Goal: Use online tool/utility: Utilize a website feature to perform a specific function

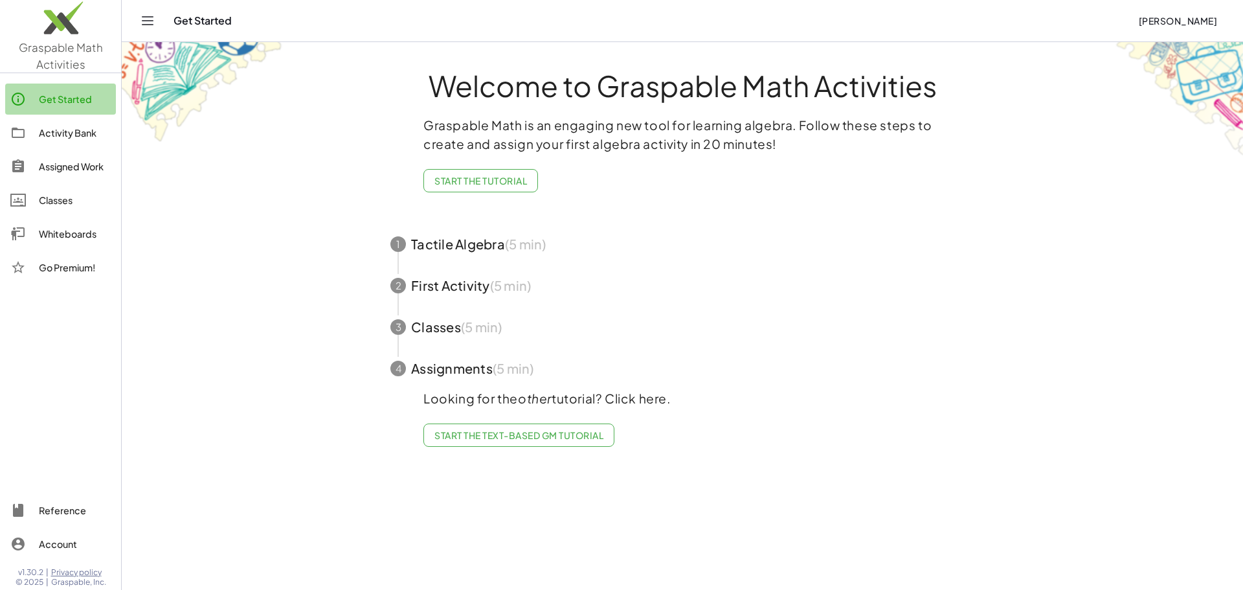
click at [73, 98] on div "Get Started" at bounding box center [75, 99] width 72 height 16
click at [76, 131] on div "Activity Bank" at bounding box center [75, 133] width 72 height 16
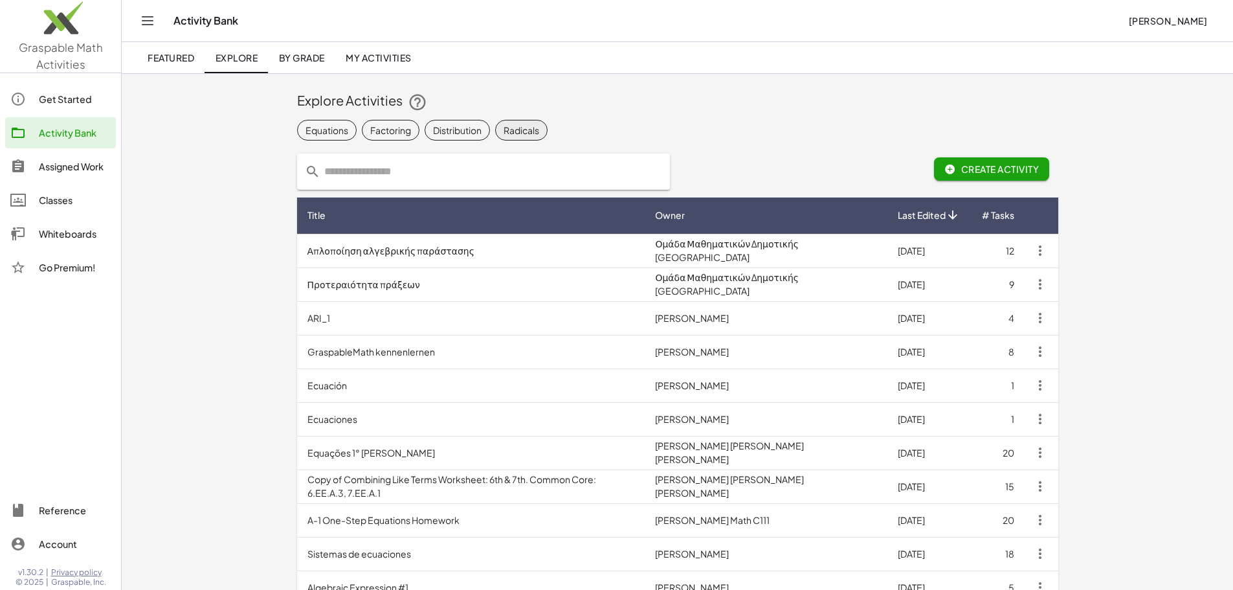
click at [504, 134] on div "Radicals" at bounding box center [522, 131] width 36 height 14
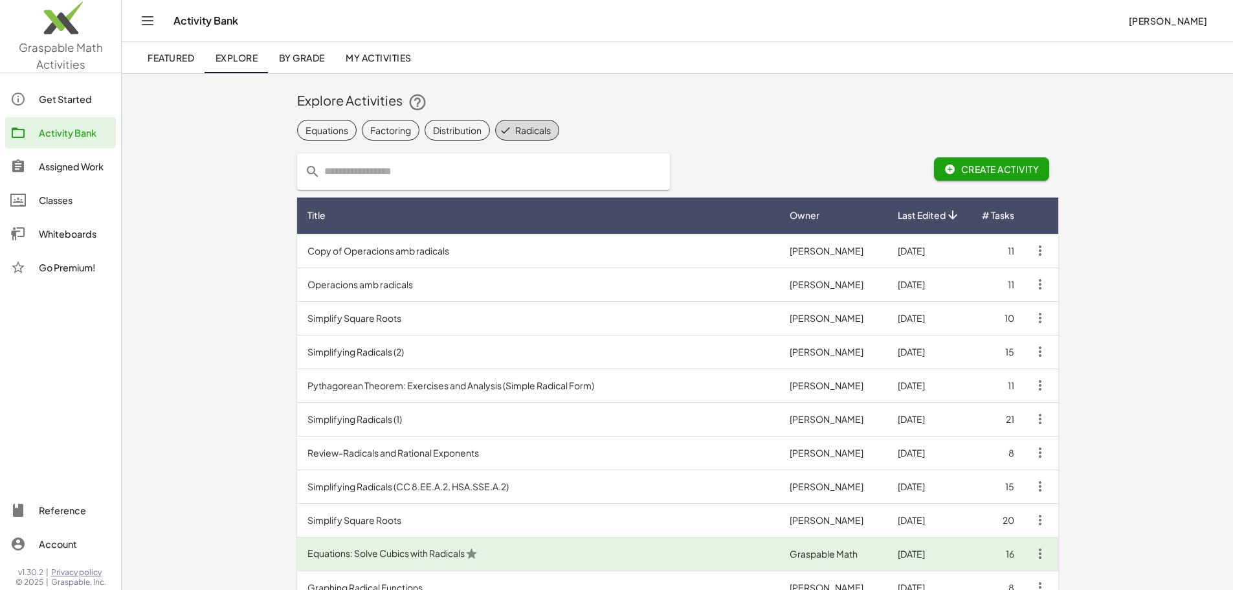
click at [76, 240] on div "Whiteboards" at bounding box center [75, 234] width 72 height 16
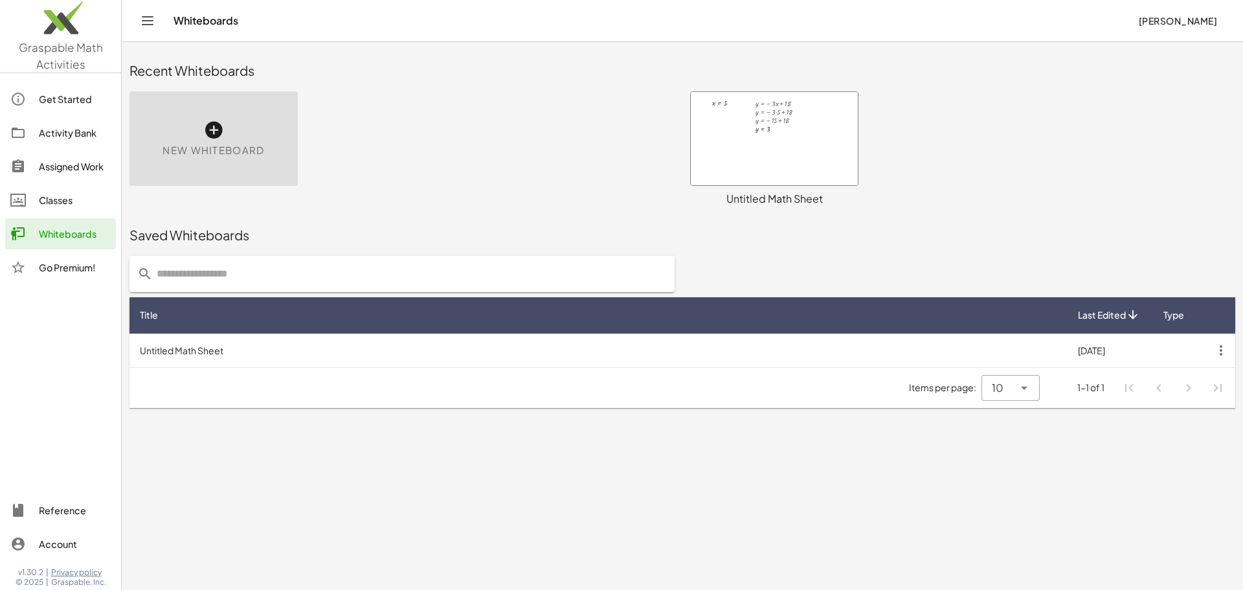
click at [739, 134] on div at bounding box center [774, 138] width 167 height 93
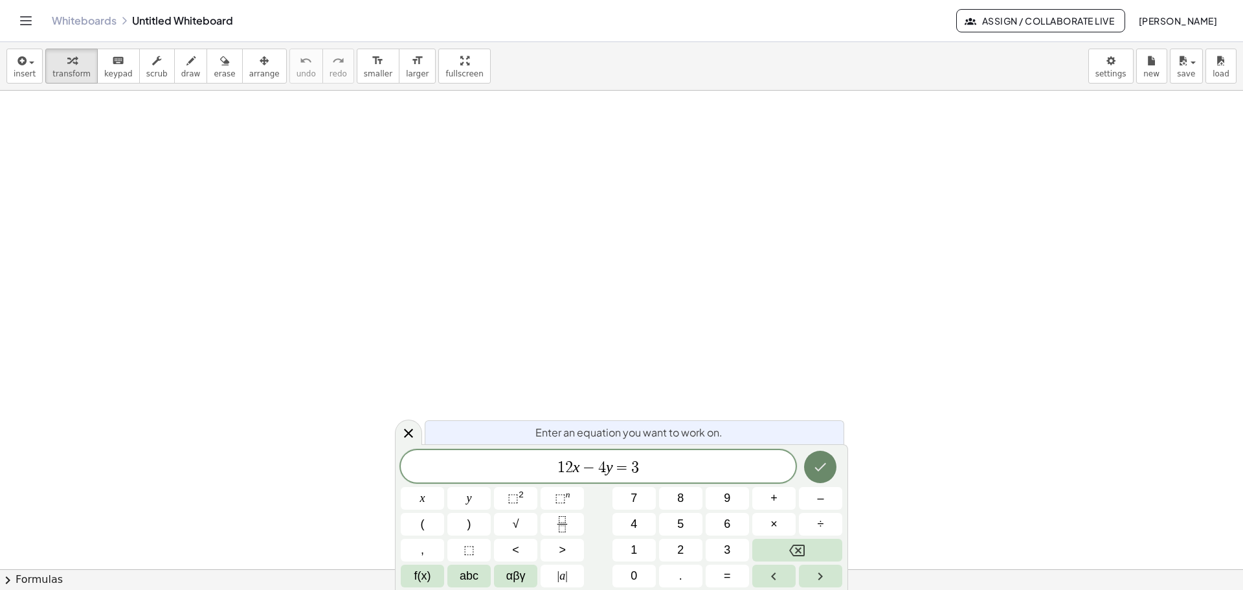
click at [816, 463] on icon "Done" at bounding box center [820, 467] width 16 height 16
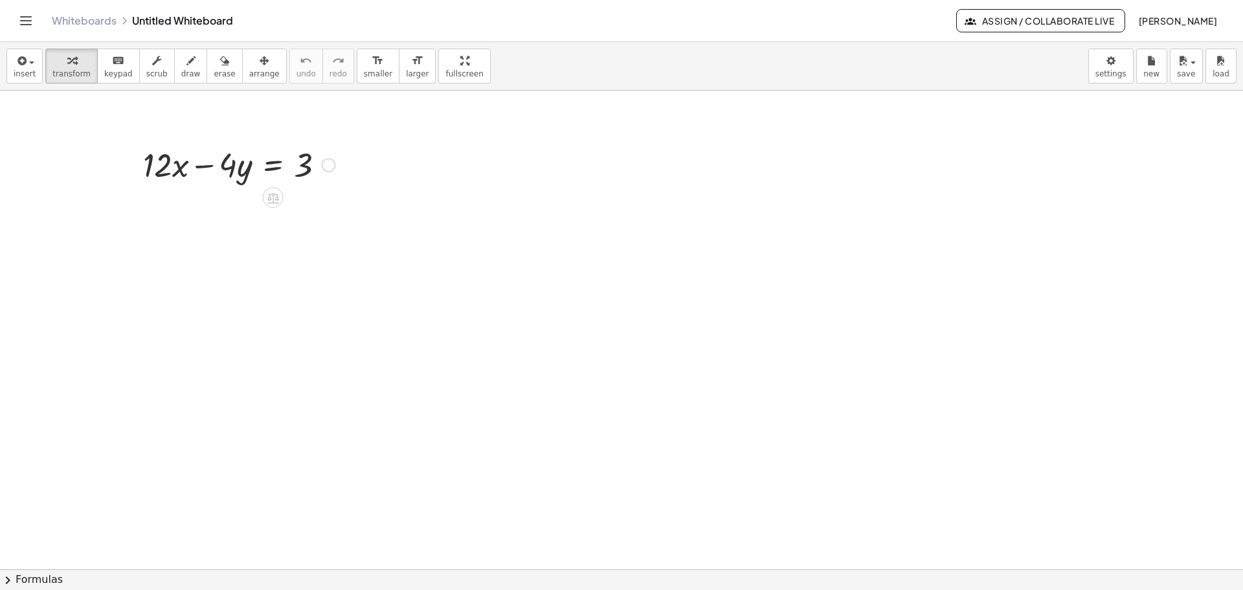
click at [162, 170] on div at bounding box center [239, 164] width 205 height 44
drag, startPoint x: 164, startPoint y: 164, endPoint x: 381, endPoint y: 157, distance: 217.0
drag, startPoint x: 166, startPoint y: 171, endPoint x: 344, endPoint y: 168, distance: 177.4
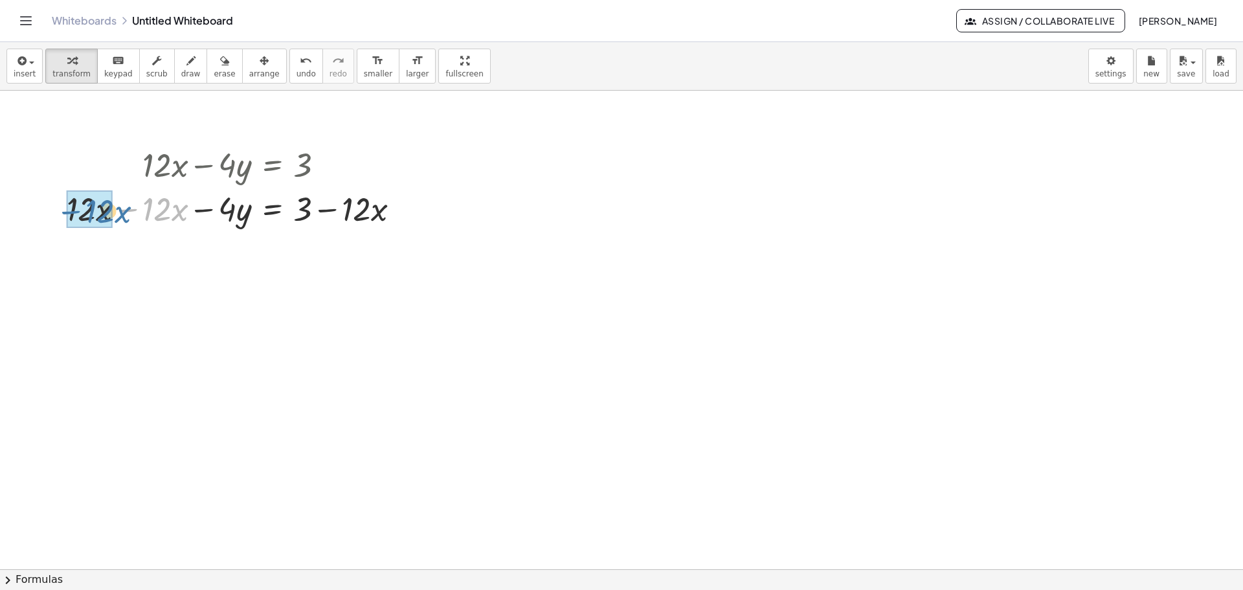
drag, startPoint x: 130, startPoint y: 211, endPoint x: 39, endPoint y: 218, distance: 90.9
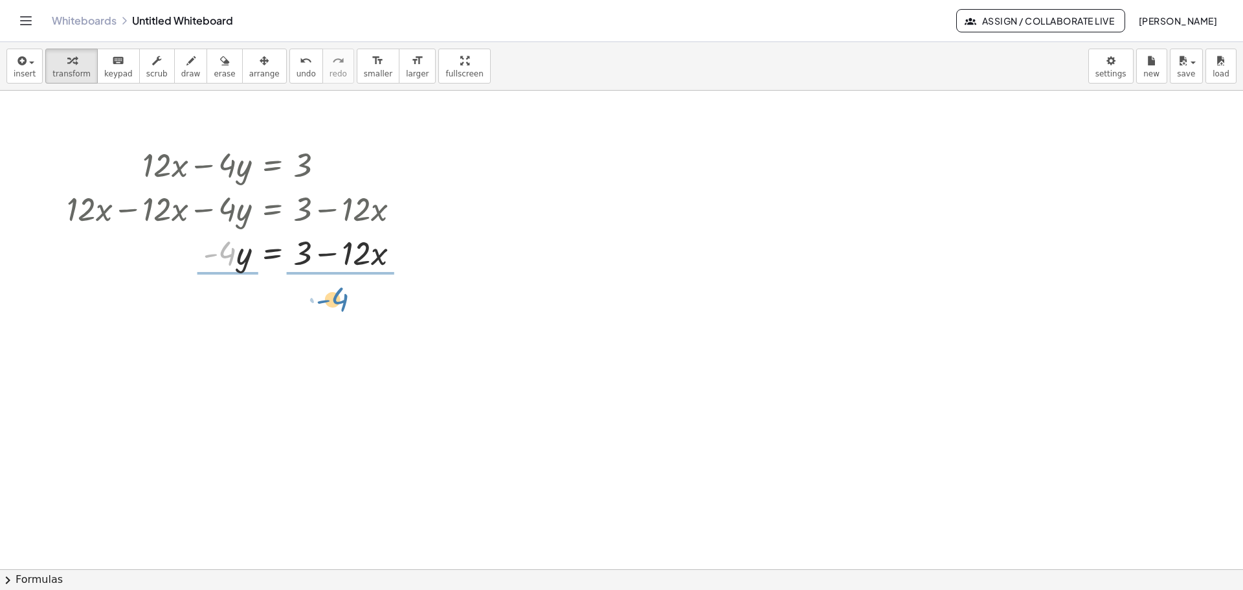
drag, startPoint x: 232, startPoint y: 266, endPoint x: 344, endPoint y: 300, distance: 116.9
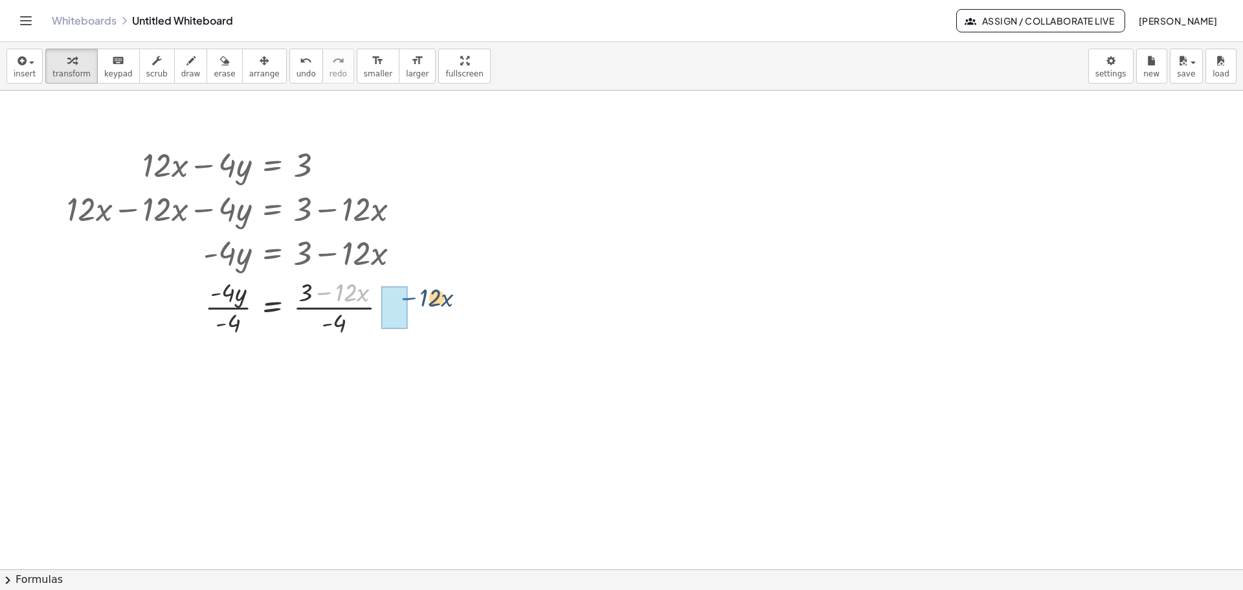
drag, startPoint x: 322, startPoint y: 293, endPoint x: 407, endPoint y: 298, distance: 85.0
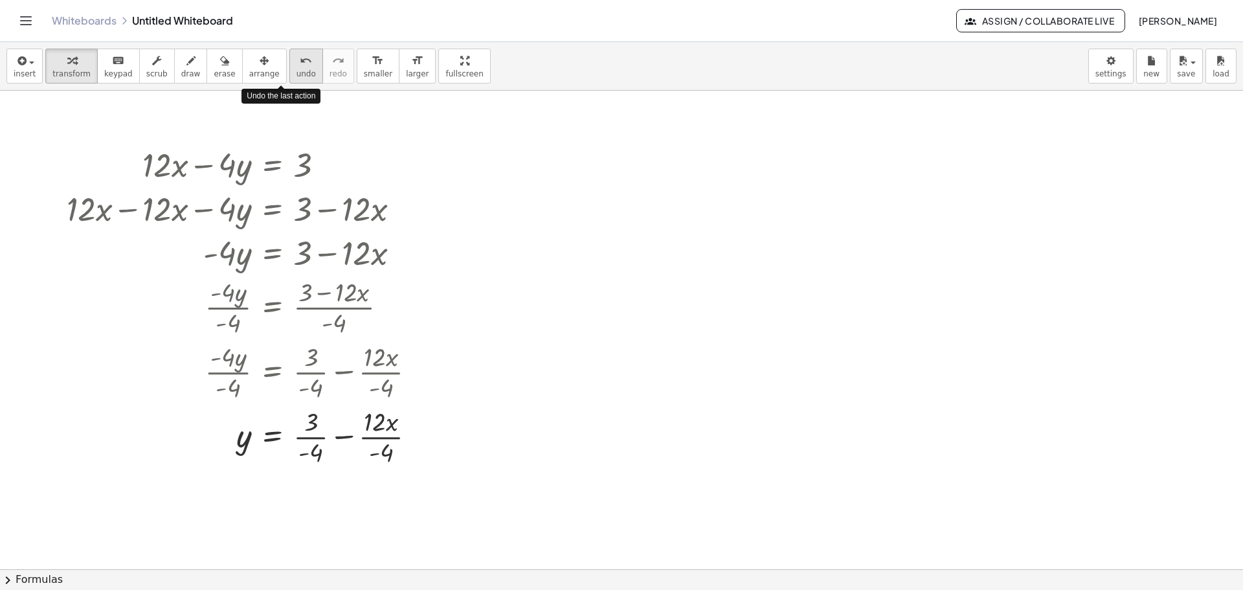
click at [296, 71] on span "undo" at bounding box center [305, 73] width 19 height 9
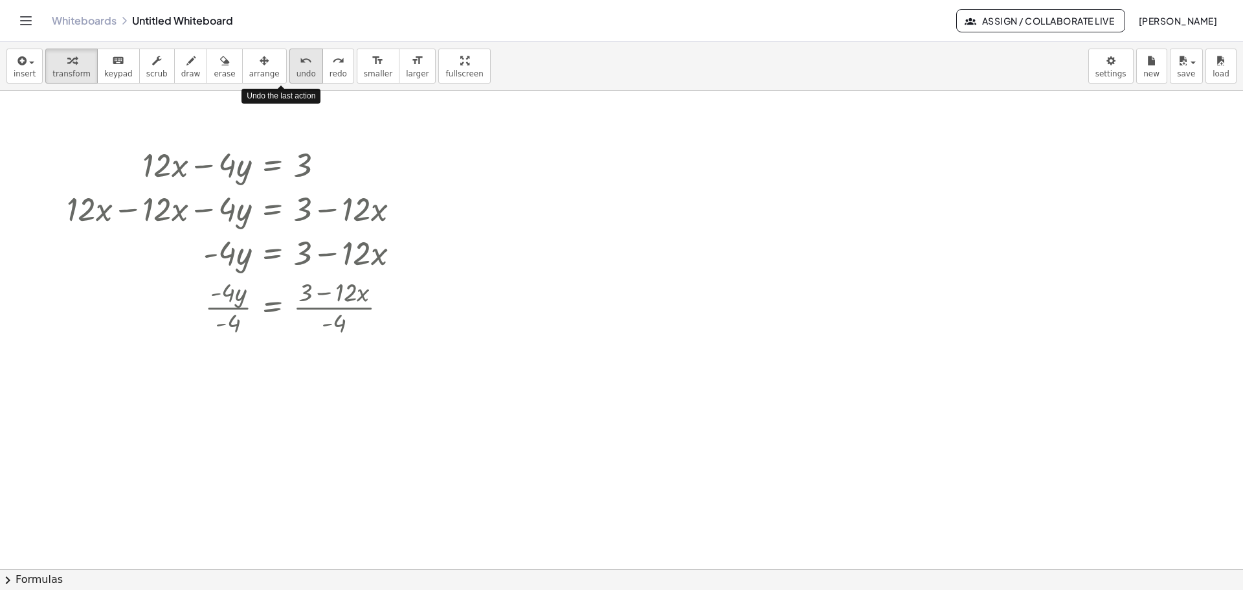
click at [296, 71] on span "undo" at bounding box center [305, 73] width 19 height 9
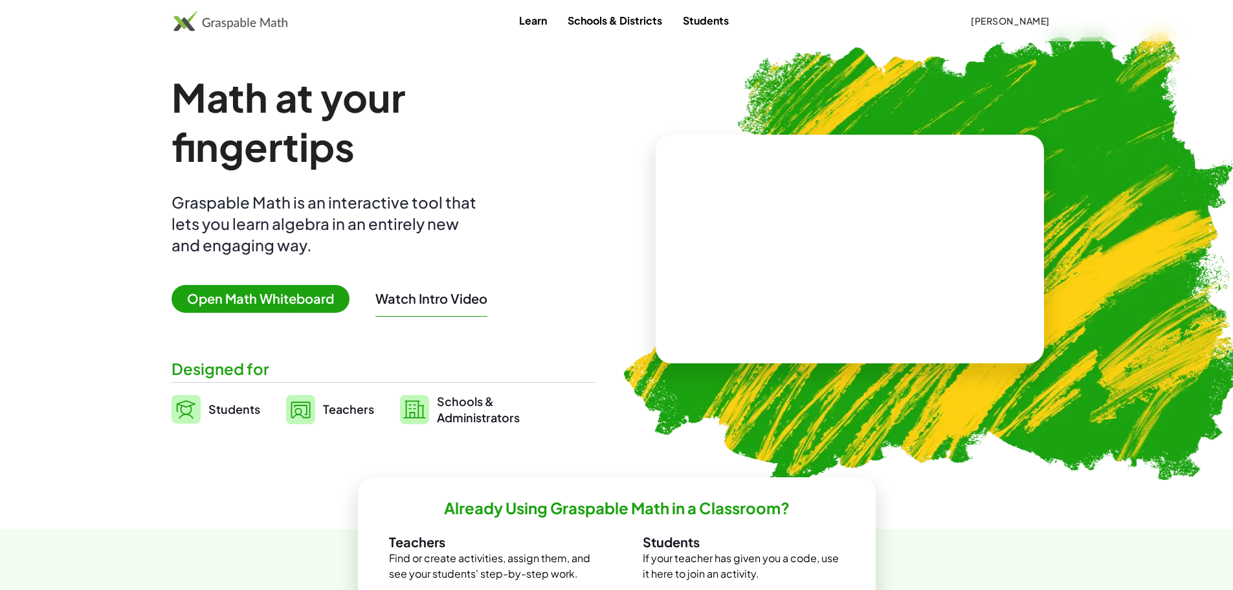
click at [254, 300] on span "Open Math Whiteboard" at bounding box center [261, 299] width 178 height 28
click at [302, 299] on span "Open Math Whiteboard" at bounding box center [261, 299] width 178 height 28
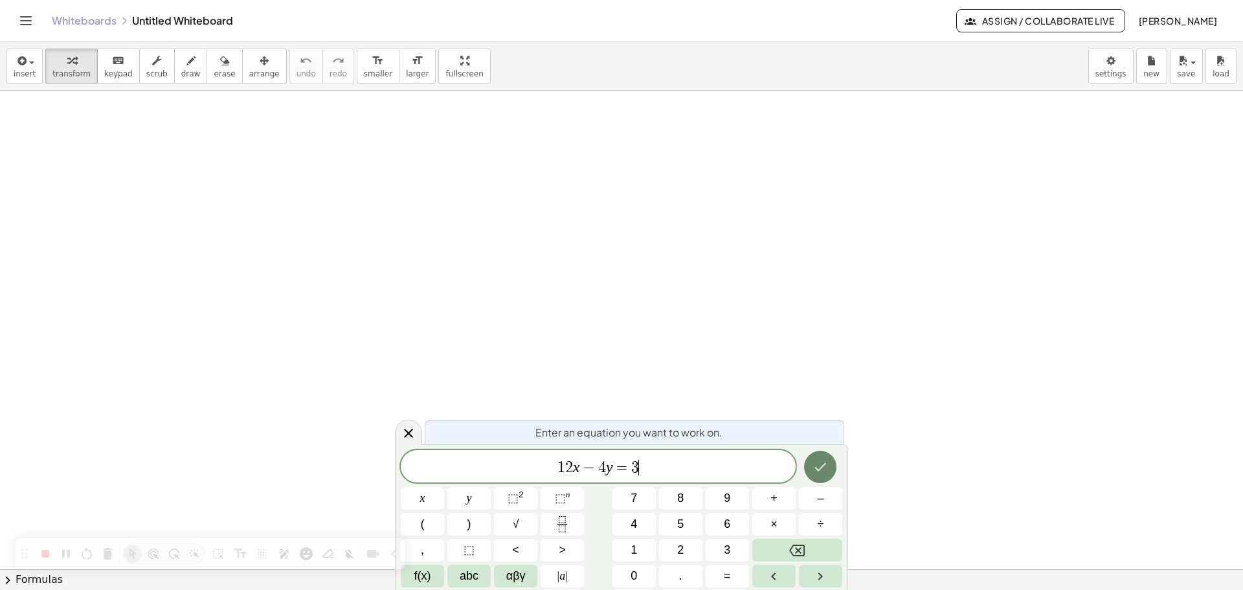
click at [818, 463] on icon "Done" at bounding box center [820, 467] width 16 height 16
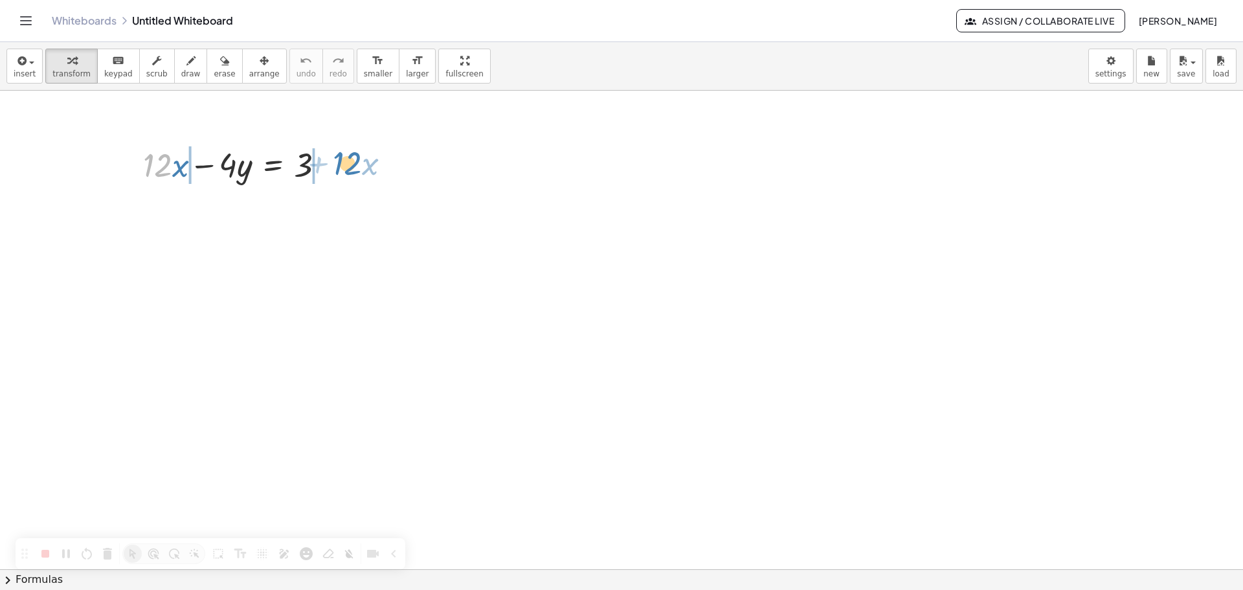
drag, startPoint x: 164, startPoint y: 166, endPoint x: 353, endPoint y: 165, distance: 189.0
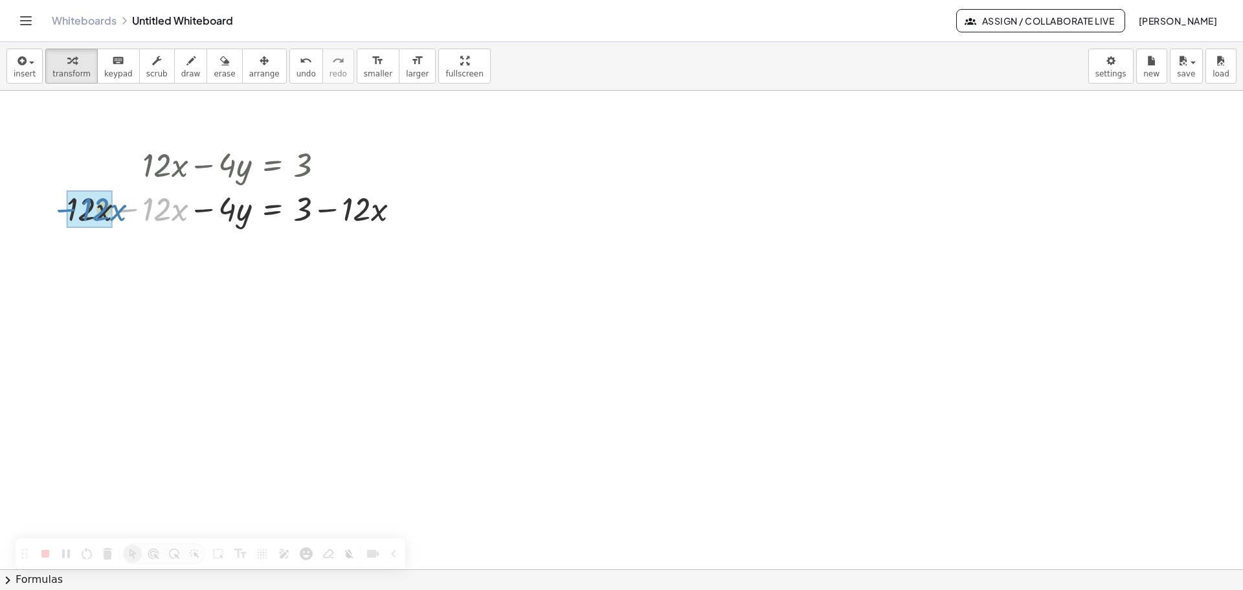
drag, startPoint x: 129, startPoint y: 210, endPoint x: 37, endPoint y: 216, distance: 92.8
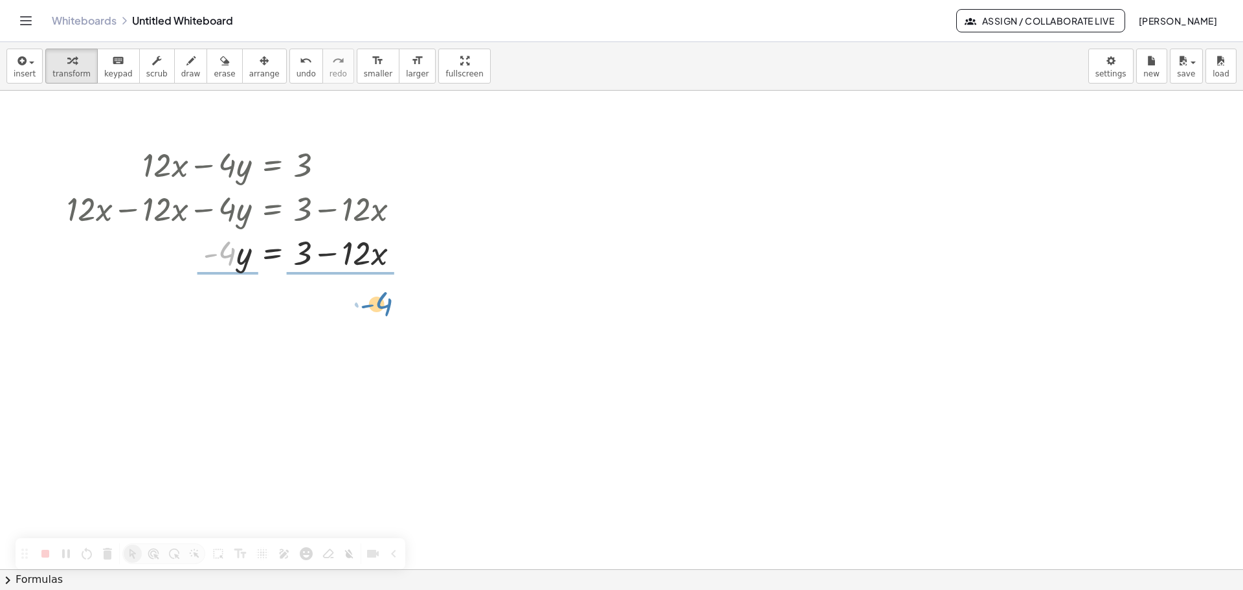
drag, startPoint x: 229, startPoint y: 256, endPoint x: 386, endPoint y: 306, distance: 164.6
drag, startPoint x: 237, startPoint y: 327, endPoint x: 232, endPoint y: 302, distance: 25.8
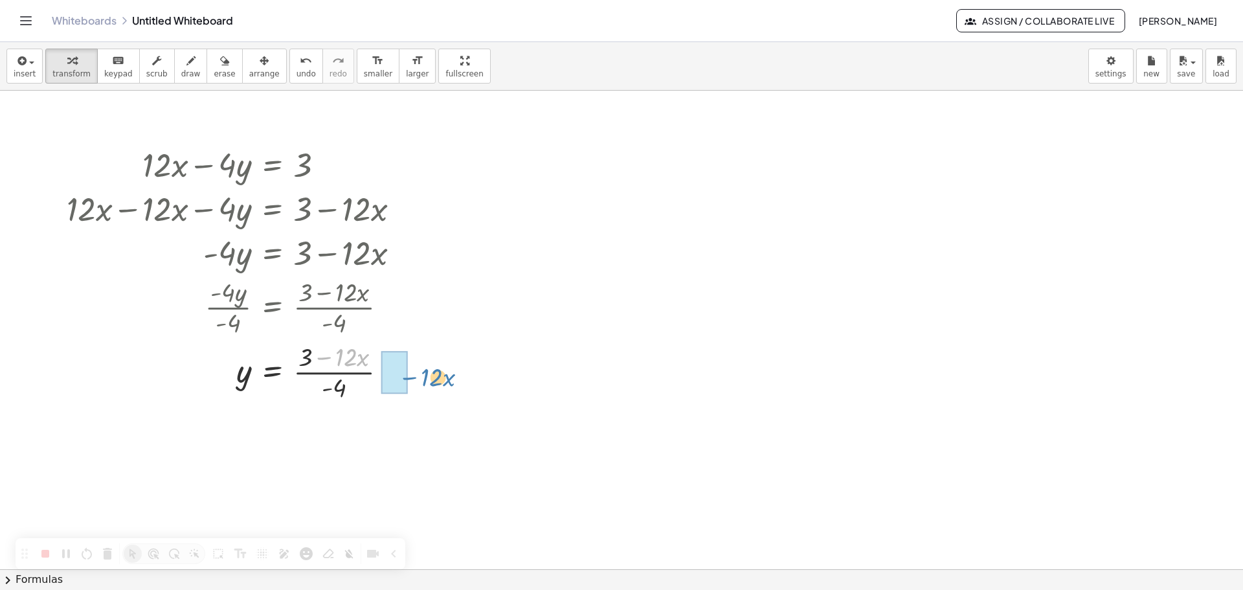
drag, startPoint x: 327, startPoint y: 357, endPoint x: 412, endPoint y: 378, distance: 88.1
click at [412, 378] on div at bounding box center [238, 371] width 357 height 65
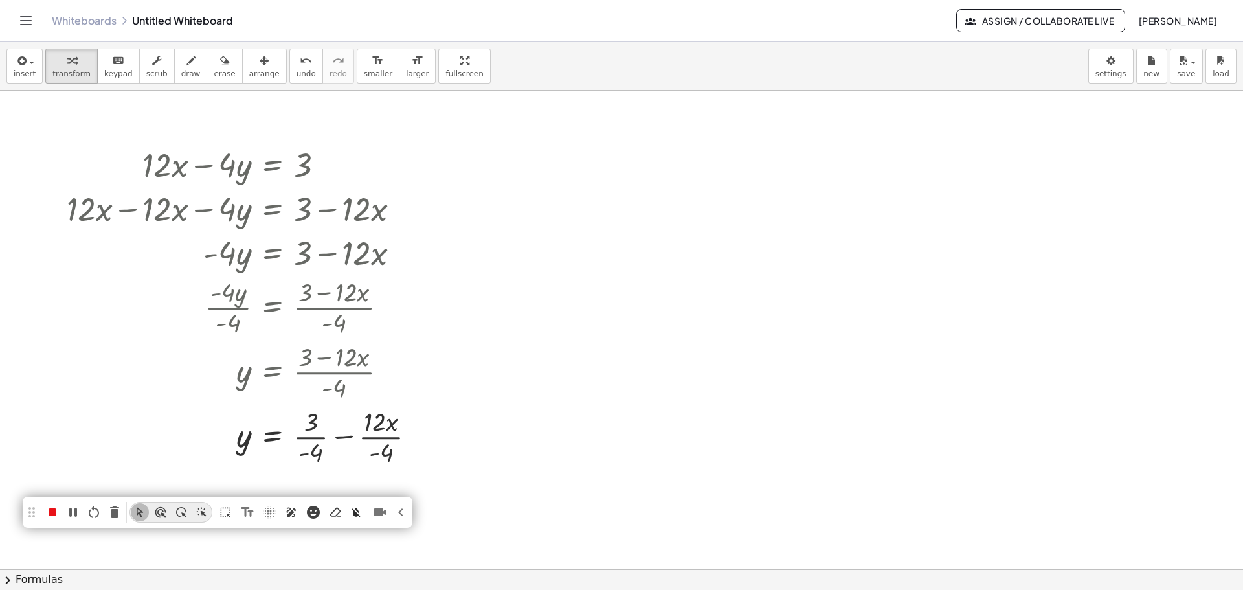
drag, startPoint x: 23, startPoint y: 553, endPoint x: 32, endPoint y: 509, distance: 45.5
click at [32, 509] on div at bounding box center [31, 511] width 647 height 647
click at [292, 510] on icon "Pen (Alt+P)" at bounding box center [292, 511] width 10 height 10
click at [240, 510] on div at bounding box center [240, 510] width 0 height 0
click at [240, 510] on span at bounding box center [240, 510] width 0 height 0
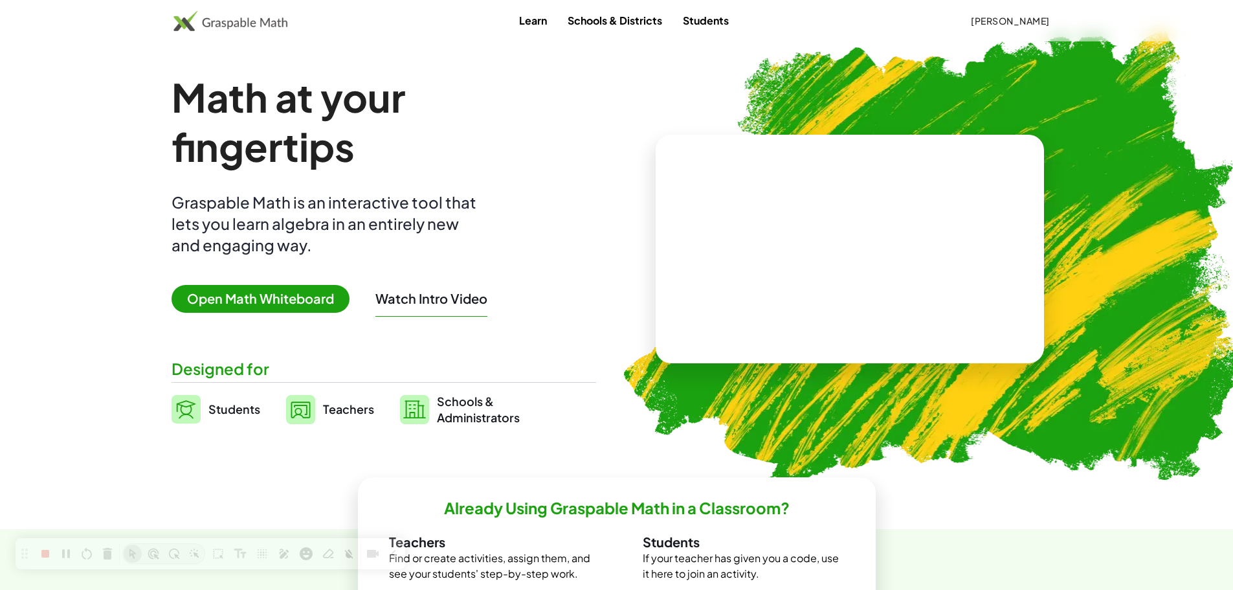
click at [313, 299] on span "Open Math Whiteboard" at bounding box center [261, 299] width 178 height 28
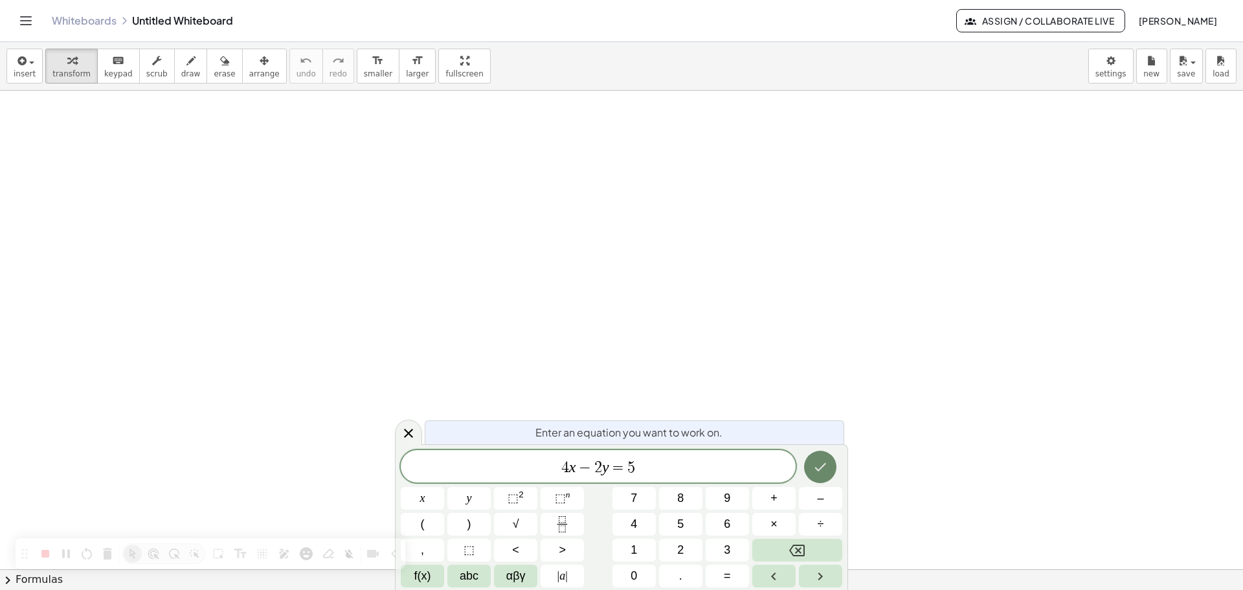
click at [820, 470] on icon "Done" at bounding box center [820, 467] width 16 height 16
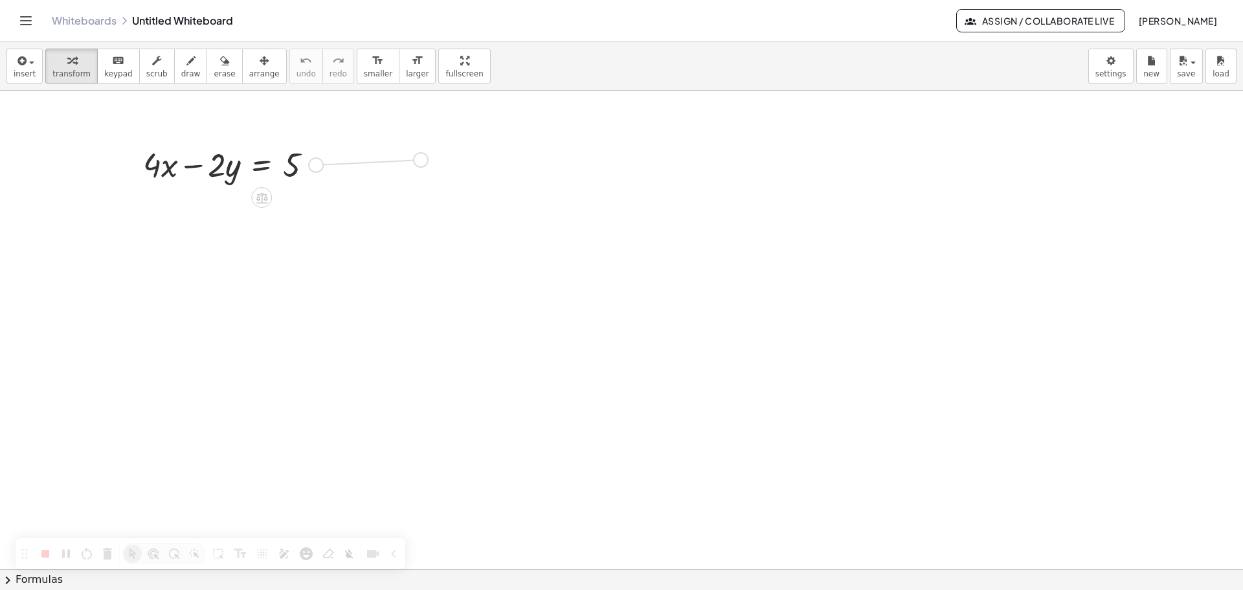
drag, startPoint x: 315, startPoint y: 166, endPoint x: 425, endPoint y: 162, distance: 110.1
drag, startPoint x: 326, startPoint y: 168, endPoint x: 441, endPoint y: 164, distance: 114.6
drag, startPoint x: 153, startPoint y: 167, endPoint x: 349, endPoint y: 166, distance: 195.5
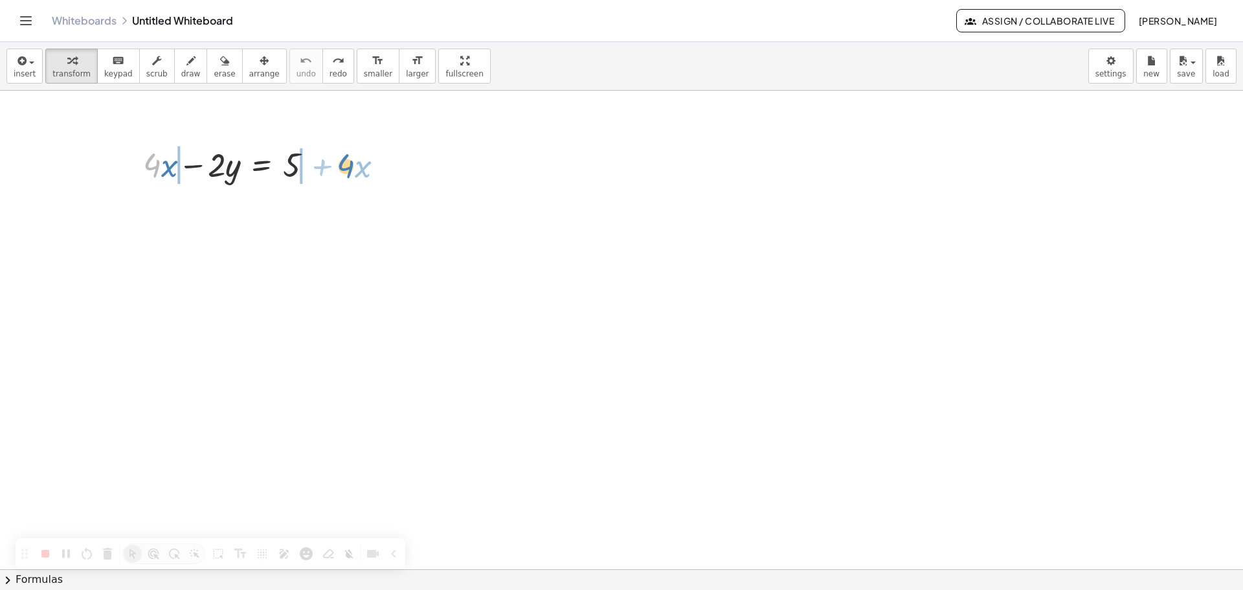
drag, startPoint x: 154, startPoint y: 165, endPoint x: 348, endPoint y: 166, distance: 193.6
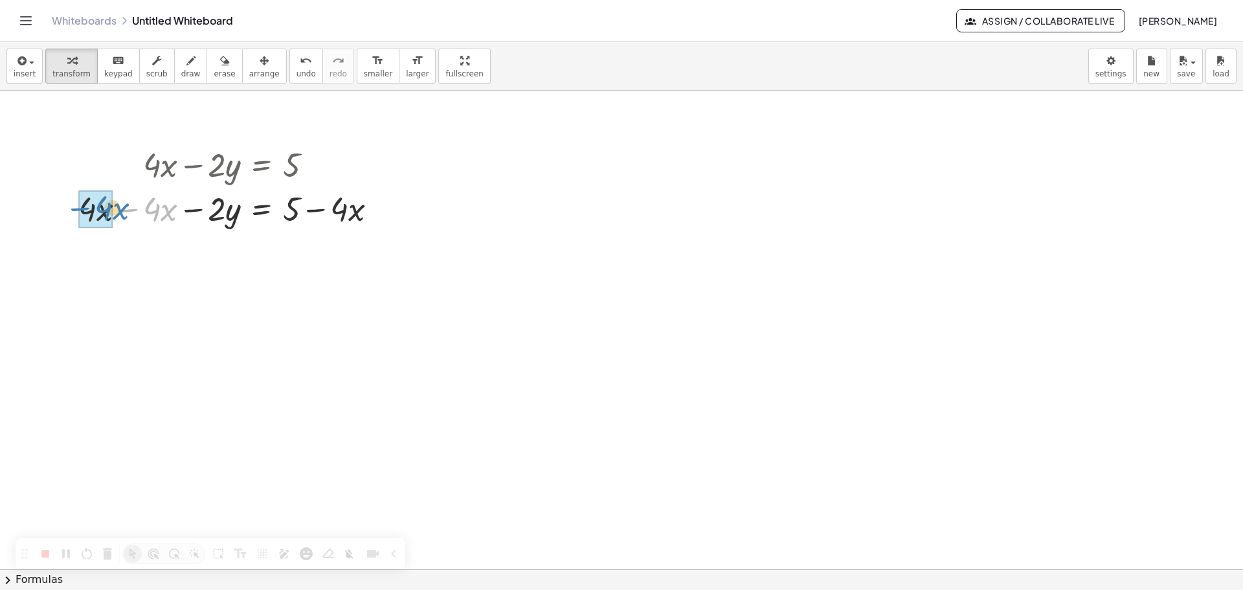
drag, startPoint x: 129, startPoint y: 213, endPoint x: 52, endPoint y: 216, distance: 77.7
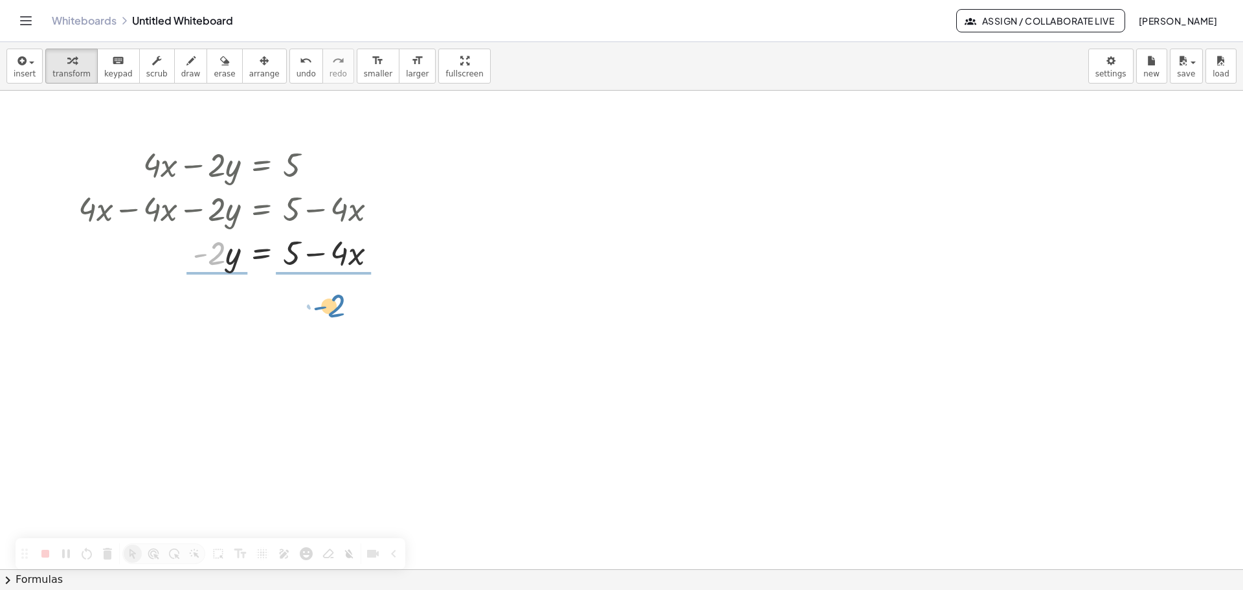
drag, startPoint x: 218, startPoint y: 262, endPoint x: 339, endPoint y: 315, distance: 131.9
drag, startPoint x: 226, startPoint y: 326, endPoint x: 219, endPoint y: 301, distance: 26.2
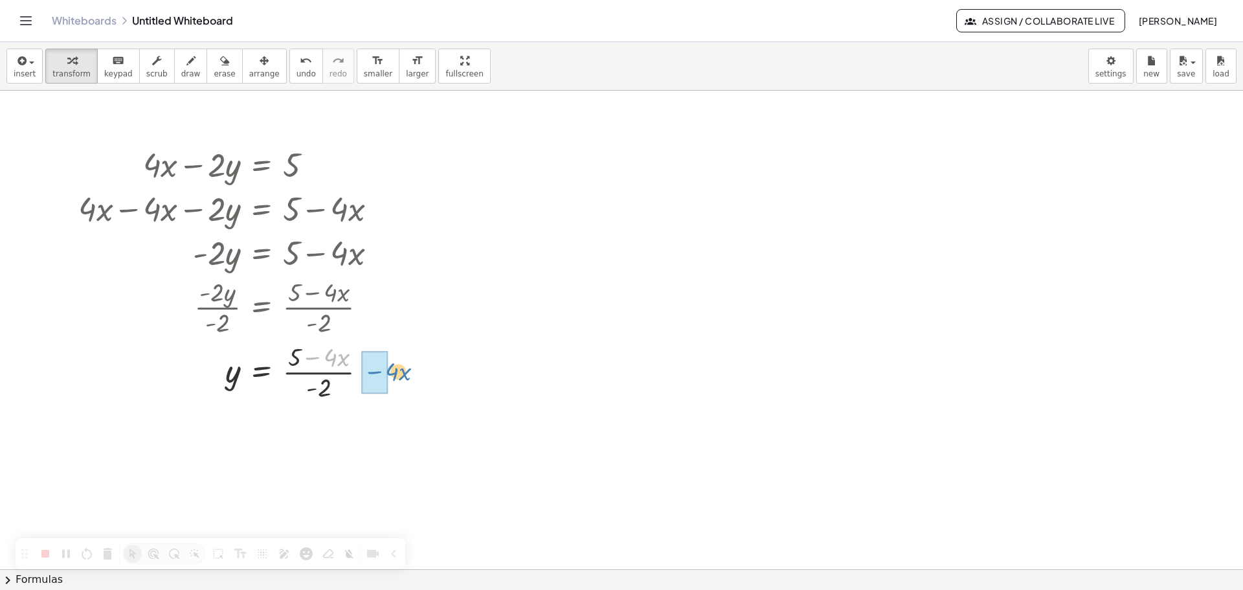
drag, startPoint x: 312, startPoint y: 356, endPoint x: 374, endPoint y: 371, distance: 63.3
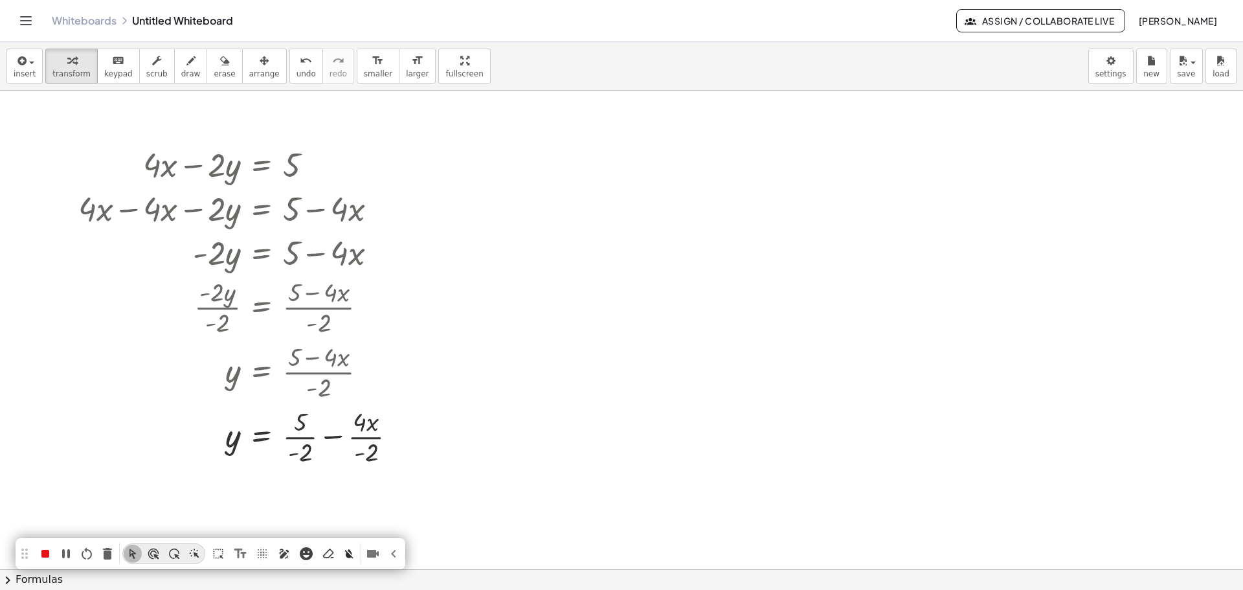
click at [282, 552] on icon "Pen (Alt+P)" at bounding box center [285, 554] width 10 height 10
click at [232, 553] on span at bounding box center [232, 553] width 0 height 0
